Goal: Task Accomplishment & Management: Complete application form

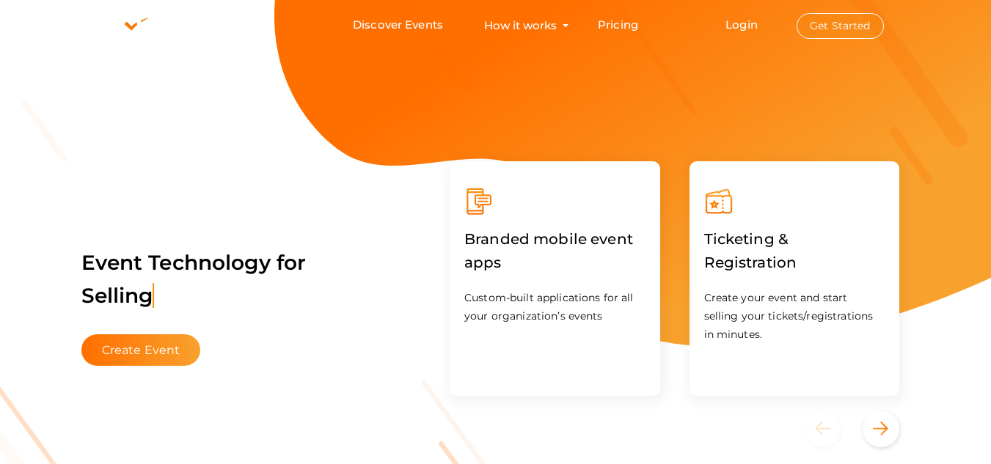
click at [833, 24] on button "Get Started" at bounding box center [840, 26] width 87 height 26
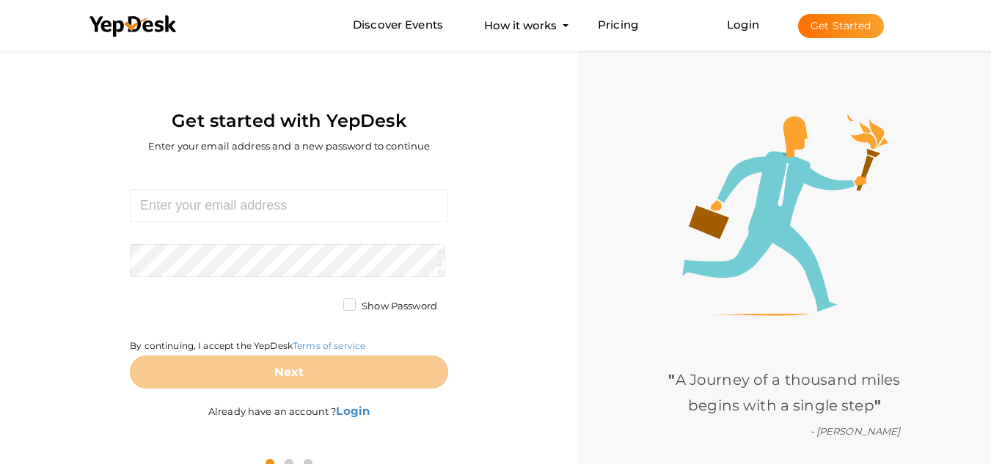
click at [849, 26] on button "Get Started" at bounding box center [841, 26] width 86 height 24
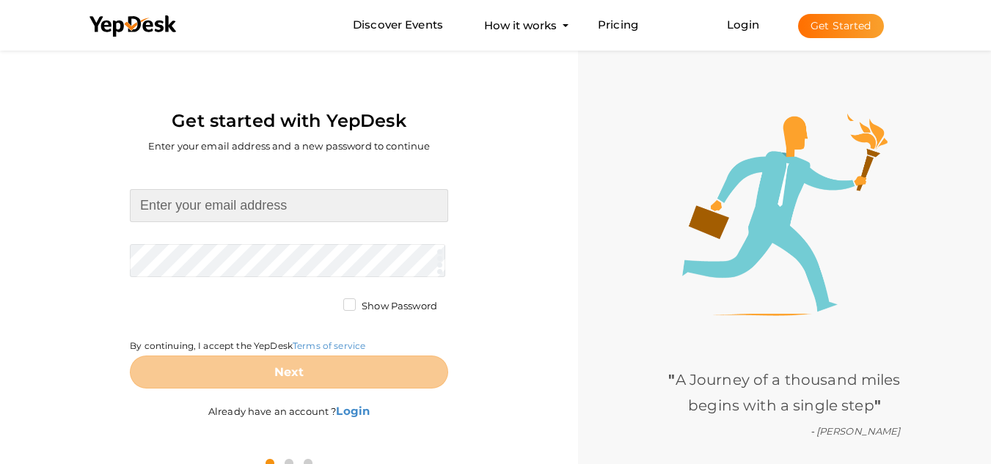
click at [195, 197] on input at bounding box center [289, 205] width 318 height 33
